Goal: Communication & Community: Ask a question

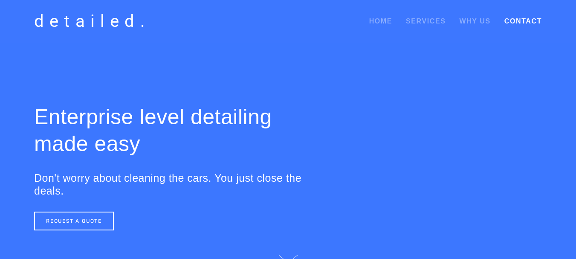
click at [517, 25] on link "Contact" at bounding box center [523, 21] width 38 height 15
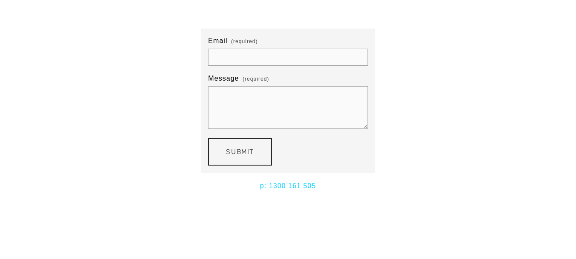
scroll to position [171, 0]
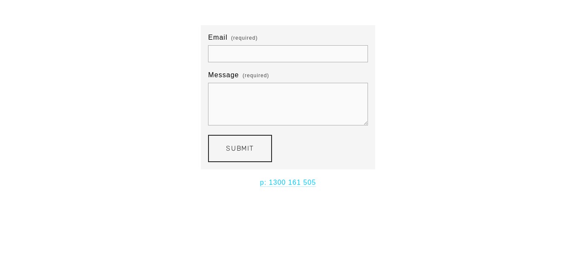
click at [272, 110] on textarea "Message (required)" at bounding box center [287, 104] width 159 height 43
paste textarea "Hi, Hope you are doing well! This is [PERSON_NAME] (Website & Digital Marketing…"
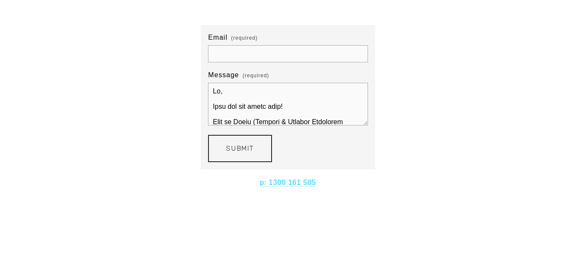
scroll to position [431, 0]
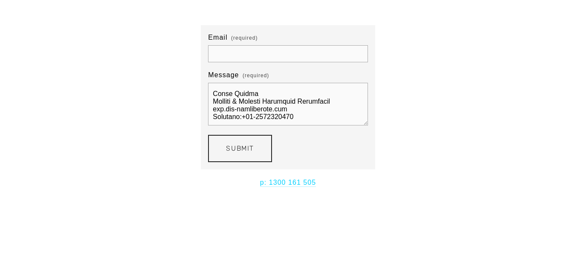
type textarea "Hi, Hope you are doing well! This is [PERSON_NAME] (Website & Digital Marketing…"
click at [250, 56] on input "Email (required)" at bounding box center [287, 53] width 159 height 17
click at [252, 55] on input "[EMAIL_ADDRESS][DOMAIN_NAME]" at bounding box center [287, 53] width 159 height 17
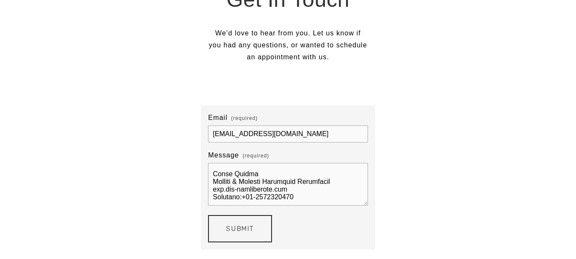
scroll to position [85, 0]
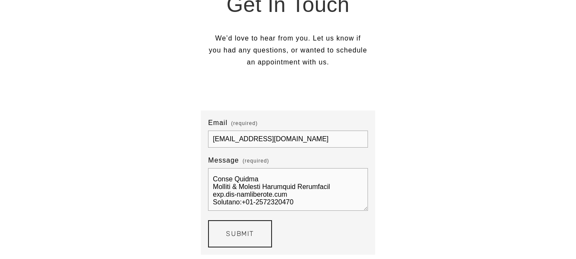
type input "[EMAIL_ADDRESS][DOMAIN_NAME]"
click at [486, 164] on div "Get In Touch We’d love to hear from you. Let us know if you had any questions, …" at bounding box center [288, 122] width 522 height 263
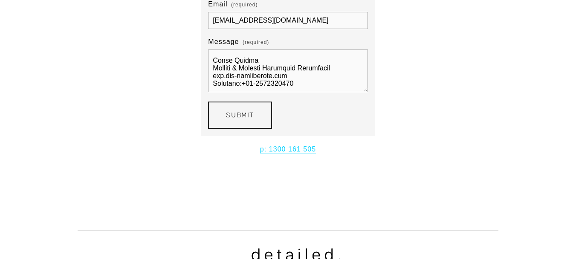
scroll to position [213, 0]
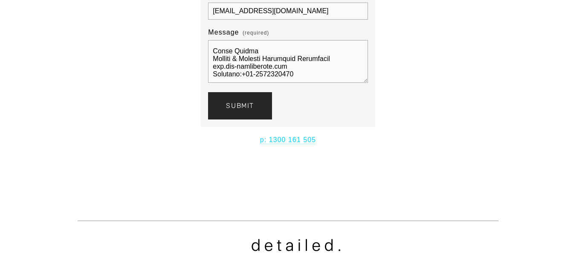
click at [256, 108] on button "Submit Submit" at bounding box center [240, 105] width 64 height 27
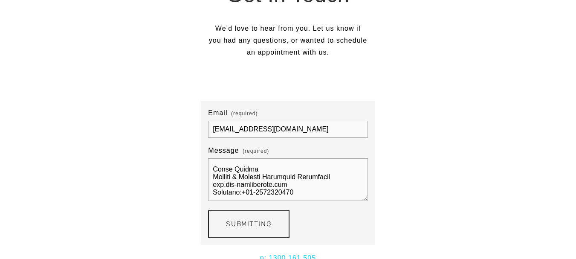
scroll to position [85, 0]
